Goal: Register for event/course

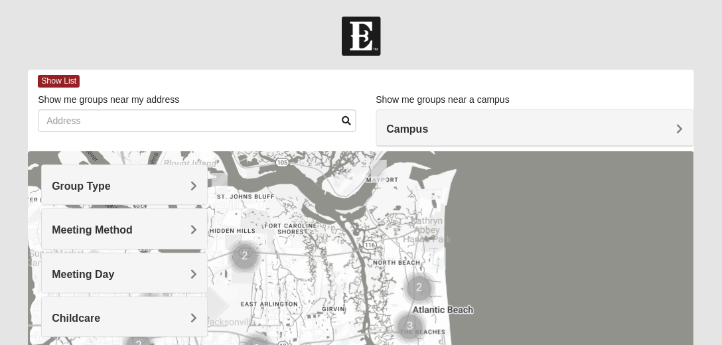
click at [111, 186] on span "Group Type" at bounding box center [81, 185] width 59 height 11
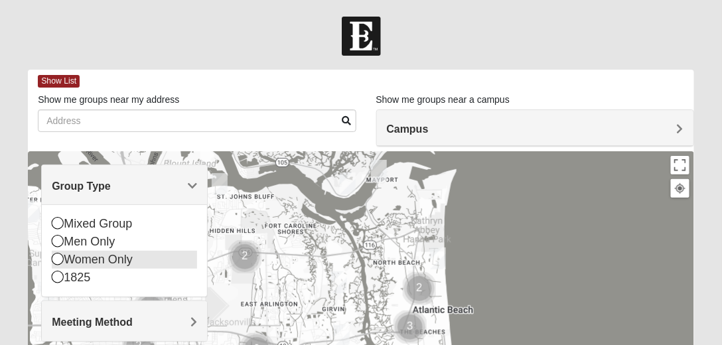
click at [56, 260] on icon at bounding box center [58, 259] width 12 height 12
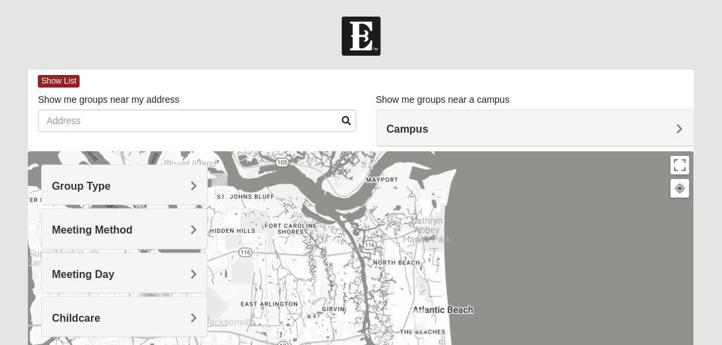
click at [100, 315] on span "Childcare" at bounding box center [76, 318] width 48 height 11
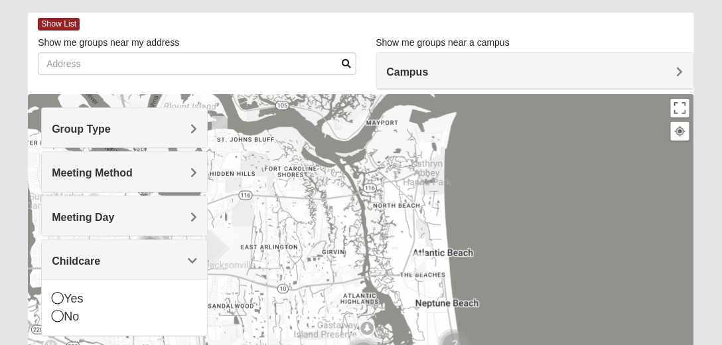
scroll to position [76, 0]
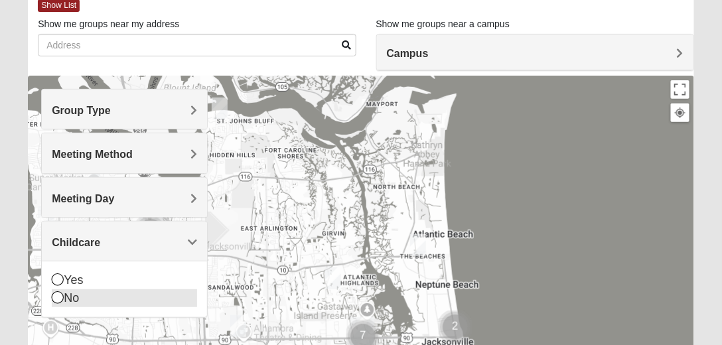
click at [56, 296] on icon at bounding box center [58, 297] width 12 height 12
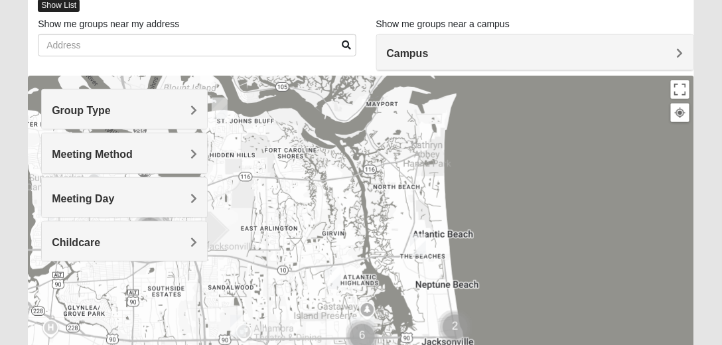
click at [61, 5] on span "Show List" at bounding box center [59, 5] width 42 height 13
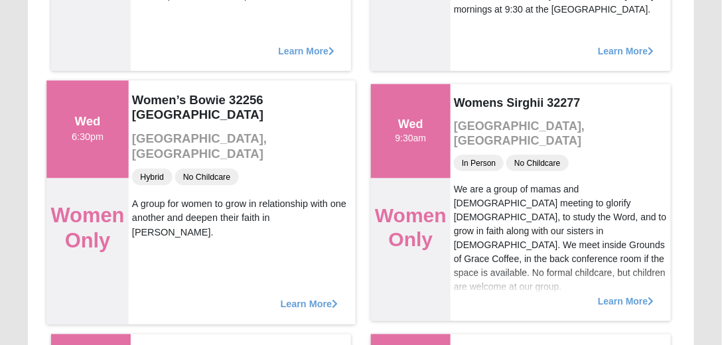
scroll to position [1593, 0]
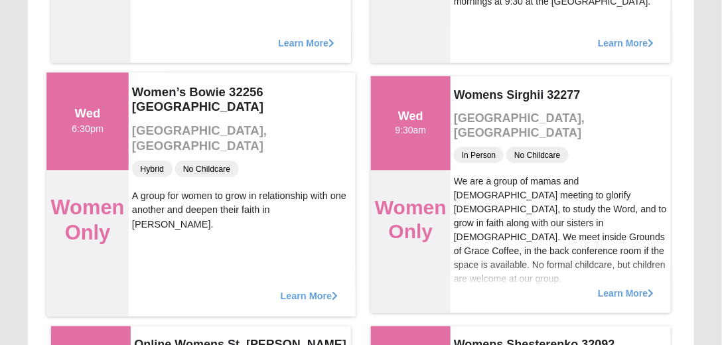
click at [299, 289] on span "Learn More" at bounding box center [310, 289] width 58 height 0
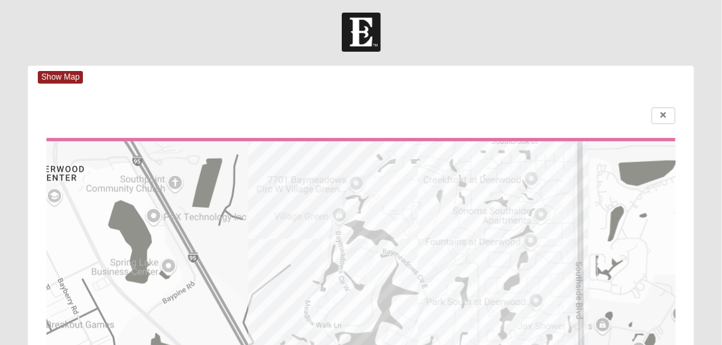
scroll to position [0, 0]
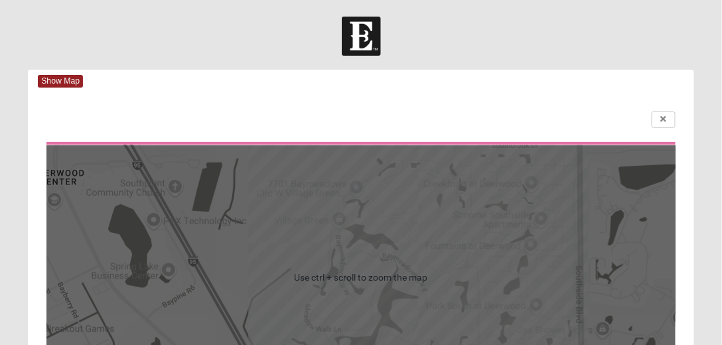
click at [464, 111] on div at bounding box center [360, 119] width 629 height 17
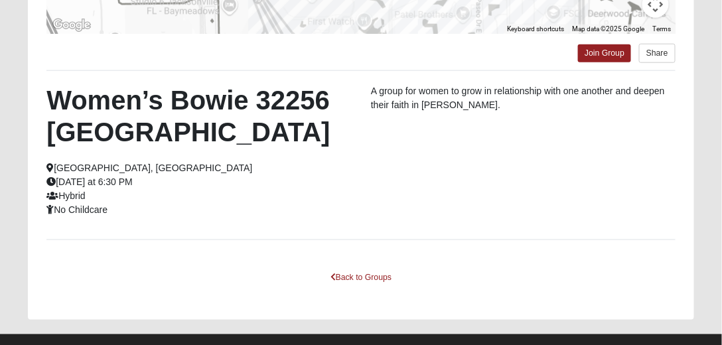
scroll to position [380, 0]
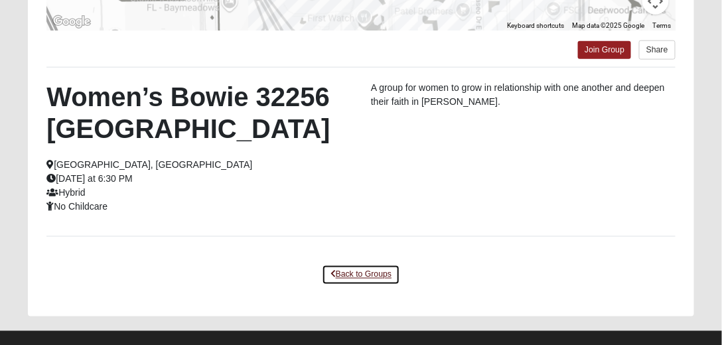
click at [358, 265] on link "Back to Groups" at bounding box center [361, 275] width 78 height 21
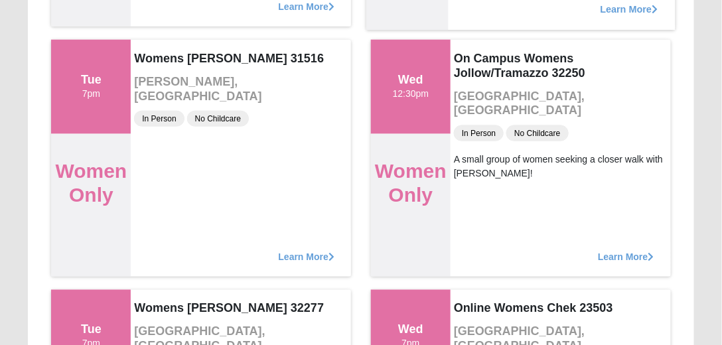
scroll to position [2882, 0]
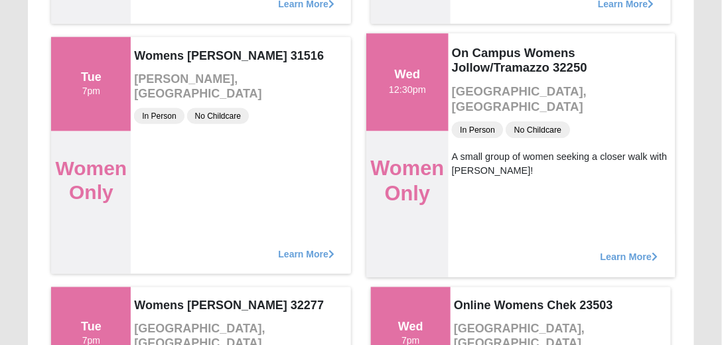
click at [624, 250] on span "Learn More" at bounding box center [630, 250] width 58 height 0
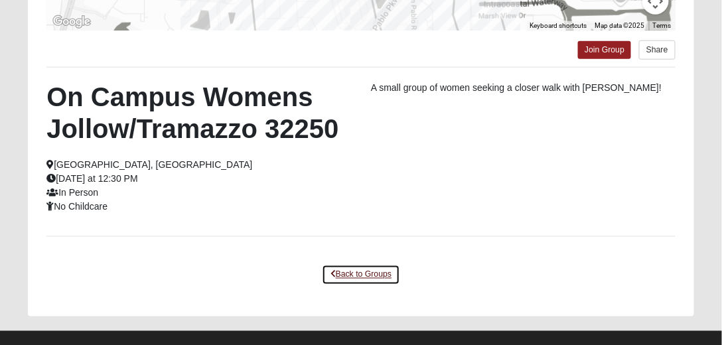
click at [363, 265] on link "Back to Groups" at bounding box center [361, 275] width 78 height 21
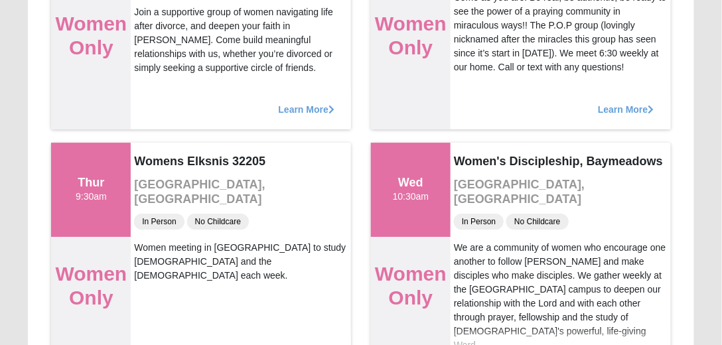
scroll to position [4816, 0]
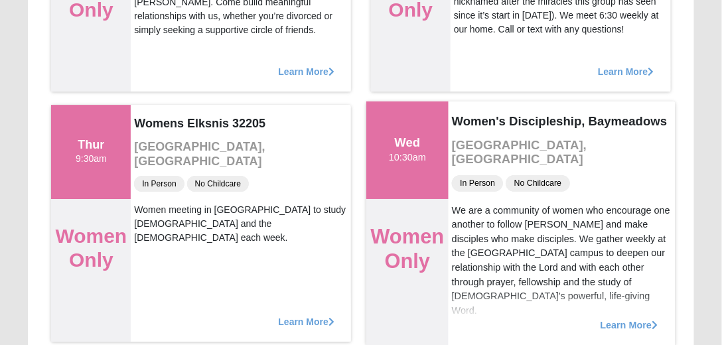
click at [622, 318] on span "Learn More" at bounding box center [630, 318] width 58 height 0
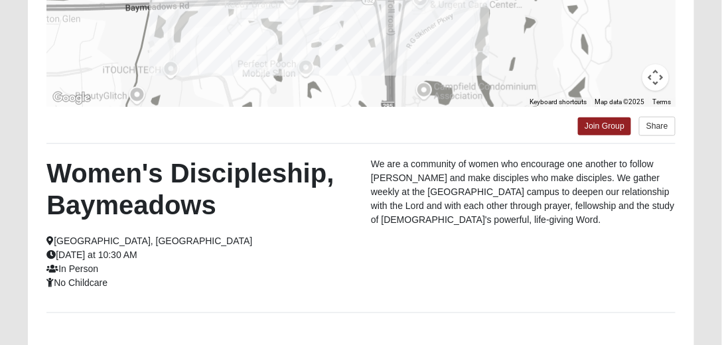
scroll to position [266, 0]
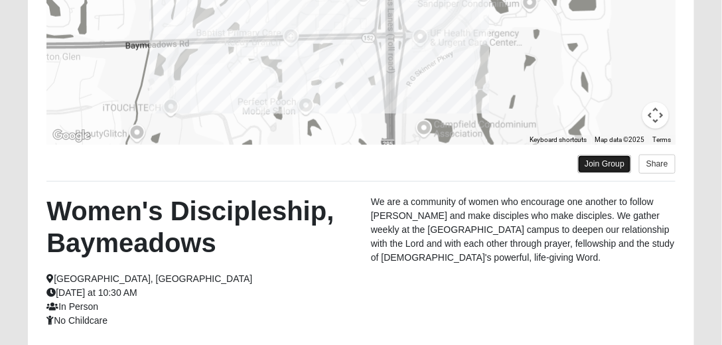
click at [612, 159] on link "Join Group" at bounding box center [604, 164] width 53 height 18
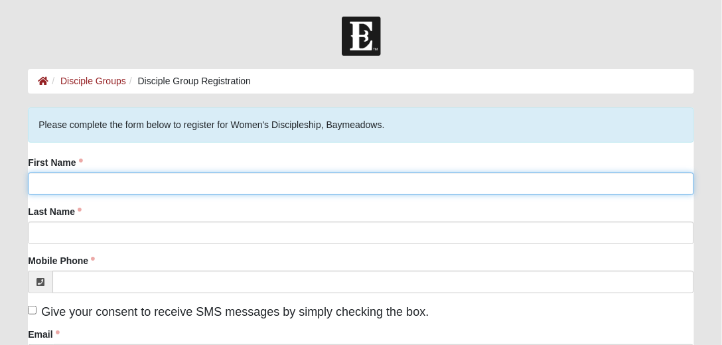
click at [78, 184] on input "First Name" at bounding box center [361, 184] width 666 height 23
type input "Deb"
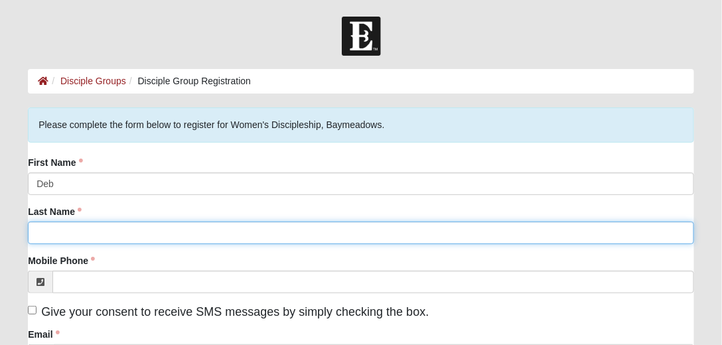
click at [64, 229] on input "Last Name" at bounding box center [361, 233] width 666 height 23
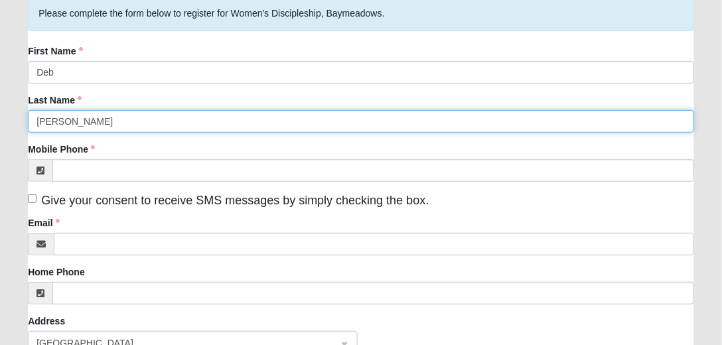
scroll to position [113, 0]
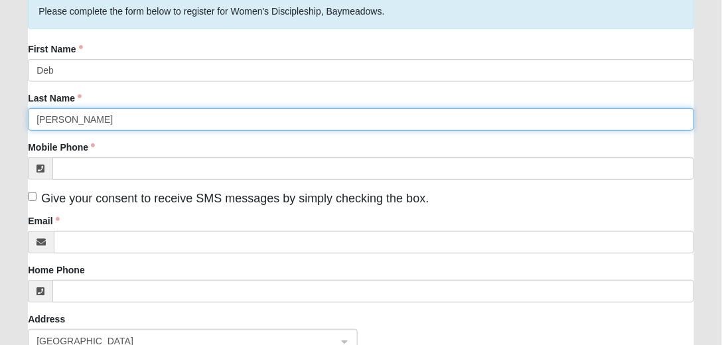
type input "DeMars"
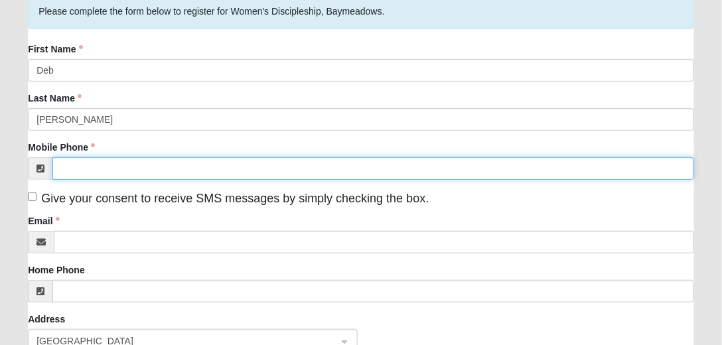
click at [81, 169] on input "Mobile Phone" at bounding box center [373, 168] width 642 height 23
type input "(904) 545-4949"
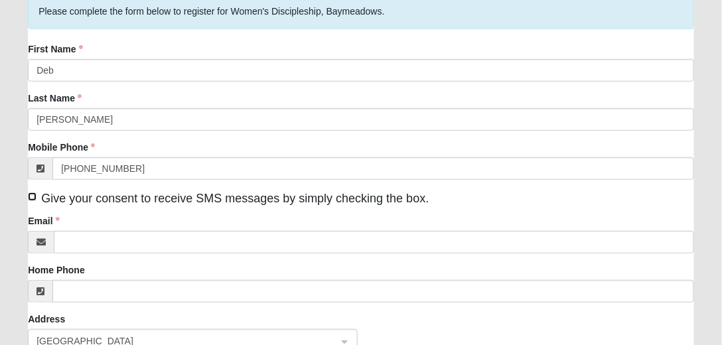
click at [31, 197] on input "Give your consent to receive SMS messages by simply checking the box." at bounding box center [32, 196] width 9 height 9
checkbox input "true"
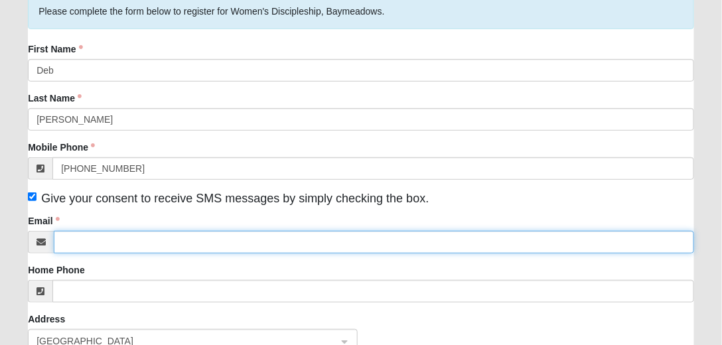
click at [86, 249] on input "Email" at bounding box center [374, 242] width 640 height 23
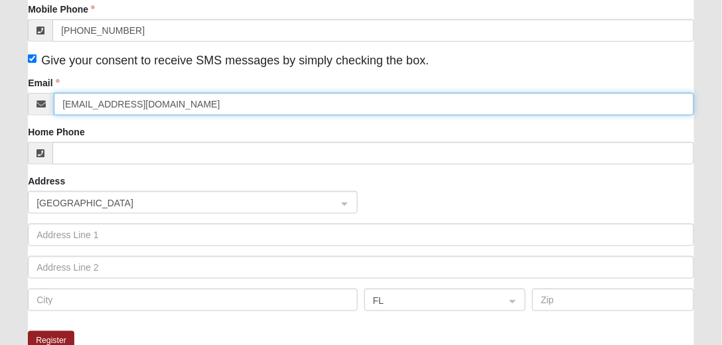
scroll to position [265, 0]
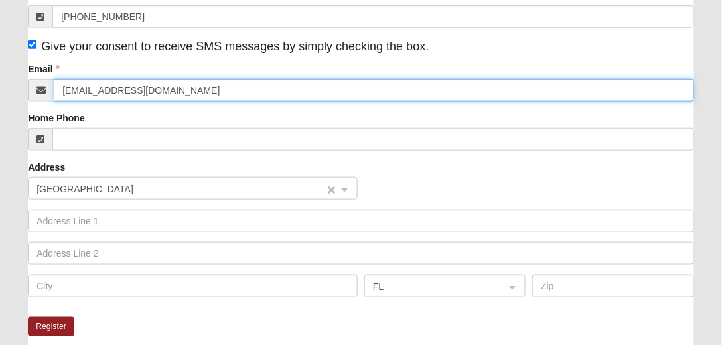
click at [118, 196] on span "United States" at bounding box center [180, 189] width 289 height 15
type input "zebra0817@gmail.com"
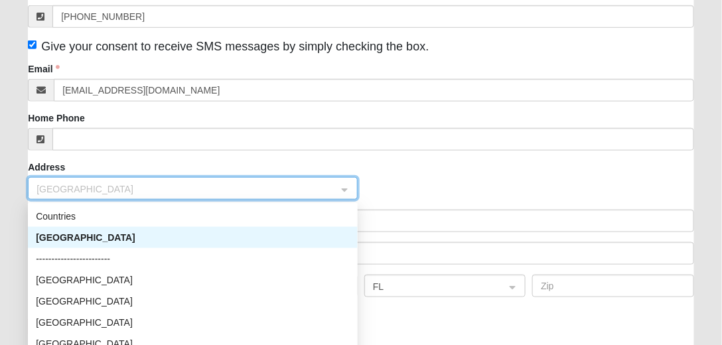
click at [60, 242] on div "United States" at bounding box center [193, 237] width 314 height 15
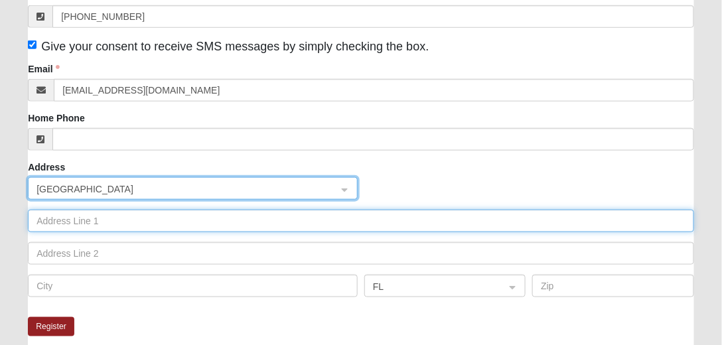
click at [66, 228] on input "text" at bounding box center [361, 221] width 666 height 23
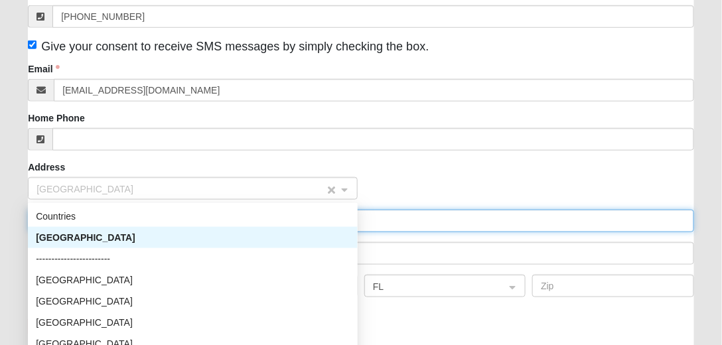
click at [346, 194] on div "United States" at bounding box center [193, 189] width 328 height 23
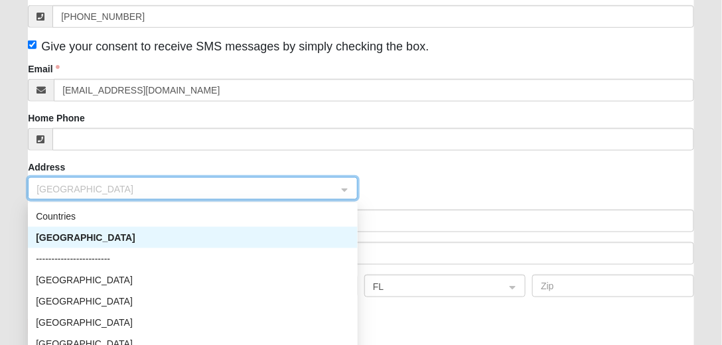
click at [66, 242] on div "United States" at bounding box center [193, 237] width 314 height 15
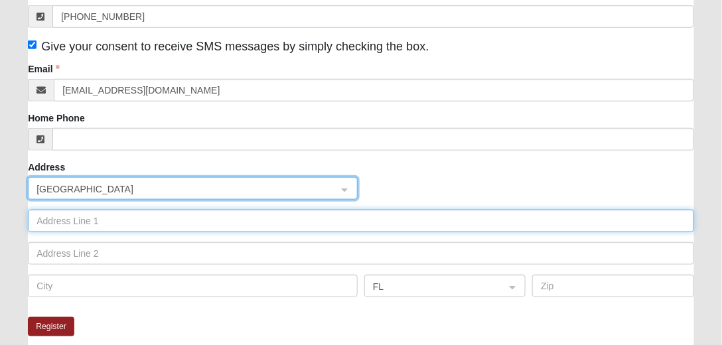
click at [115, 226] on input "text" at bounding box center [361, 221] width 666 height 23
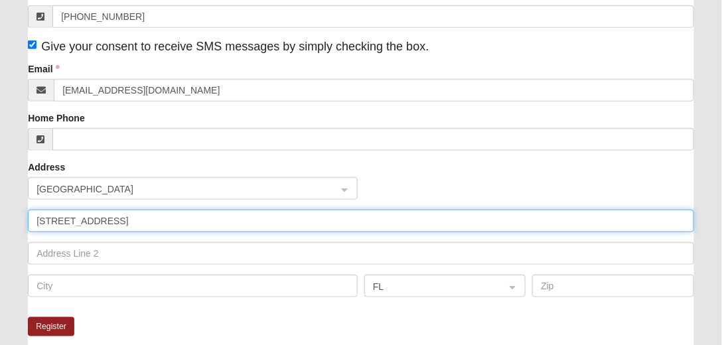
type input "9177 Rosewater Lane"
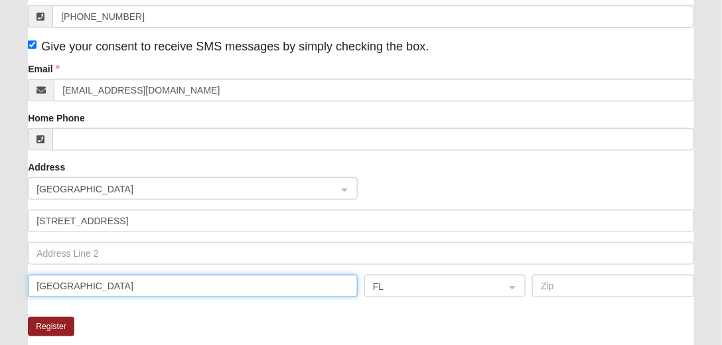
type input "Jacksonville"
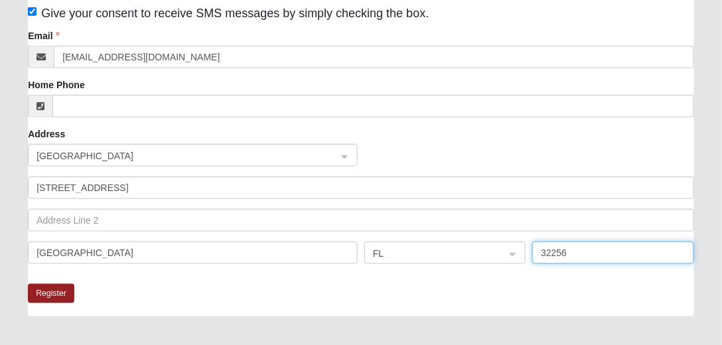
scroll to position [303, 0]
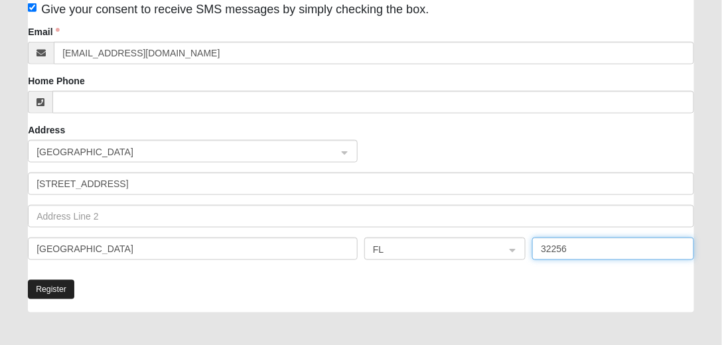
type input "32256"
click at [47, 292] on button "Register" at bounding box center [51, 289] width 46 height 19
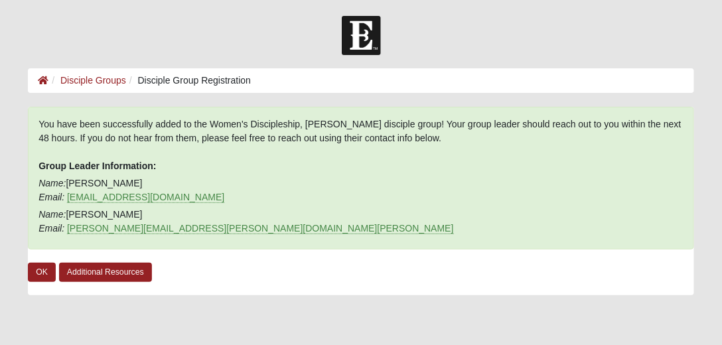
scroll to position [0, 0]
click at [39, 263] on link "OK" at bounding box center [42, 272] width 28 height 19
